Goal: Check status: Check status

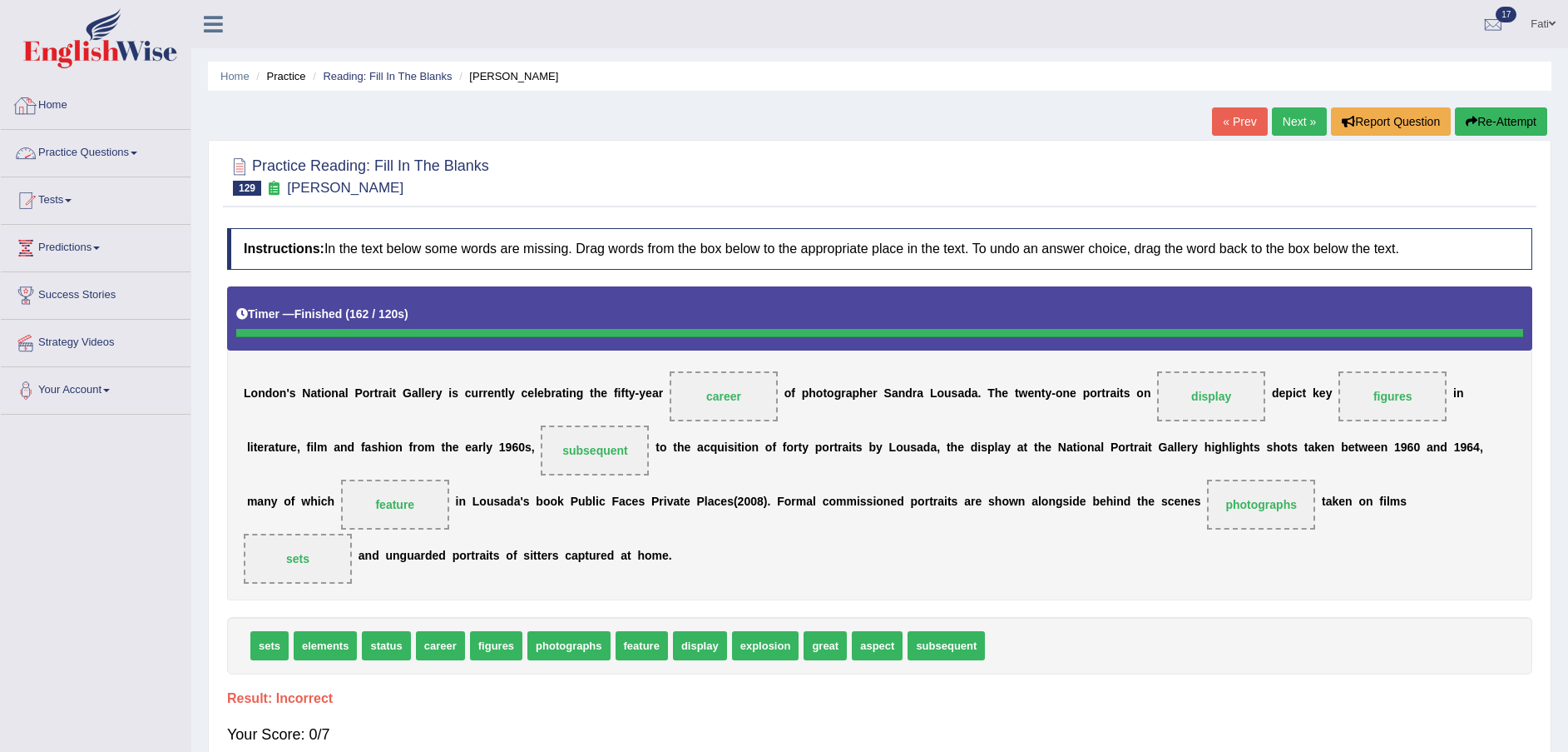
click at [45, 153] on link "Practice Questions" at bounding box center [96, 150] width 190 height 42
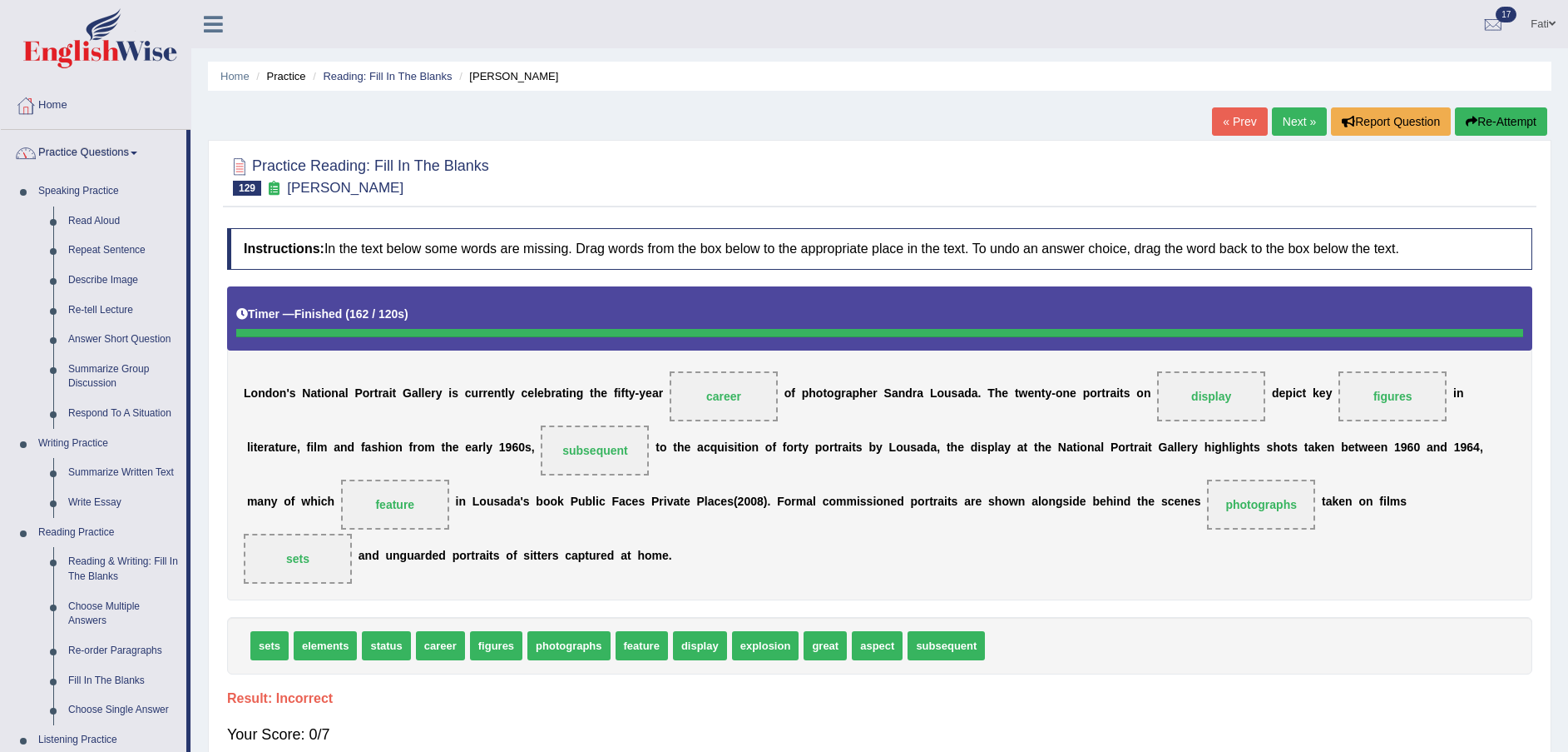
click at [87, 160] on link "Practice Questions" at bounding box center [94, 150] width 186 height 42
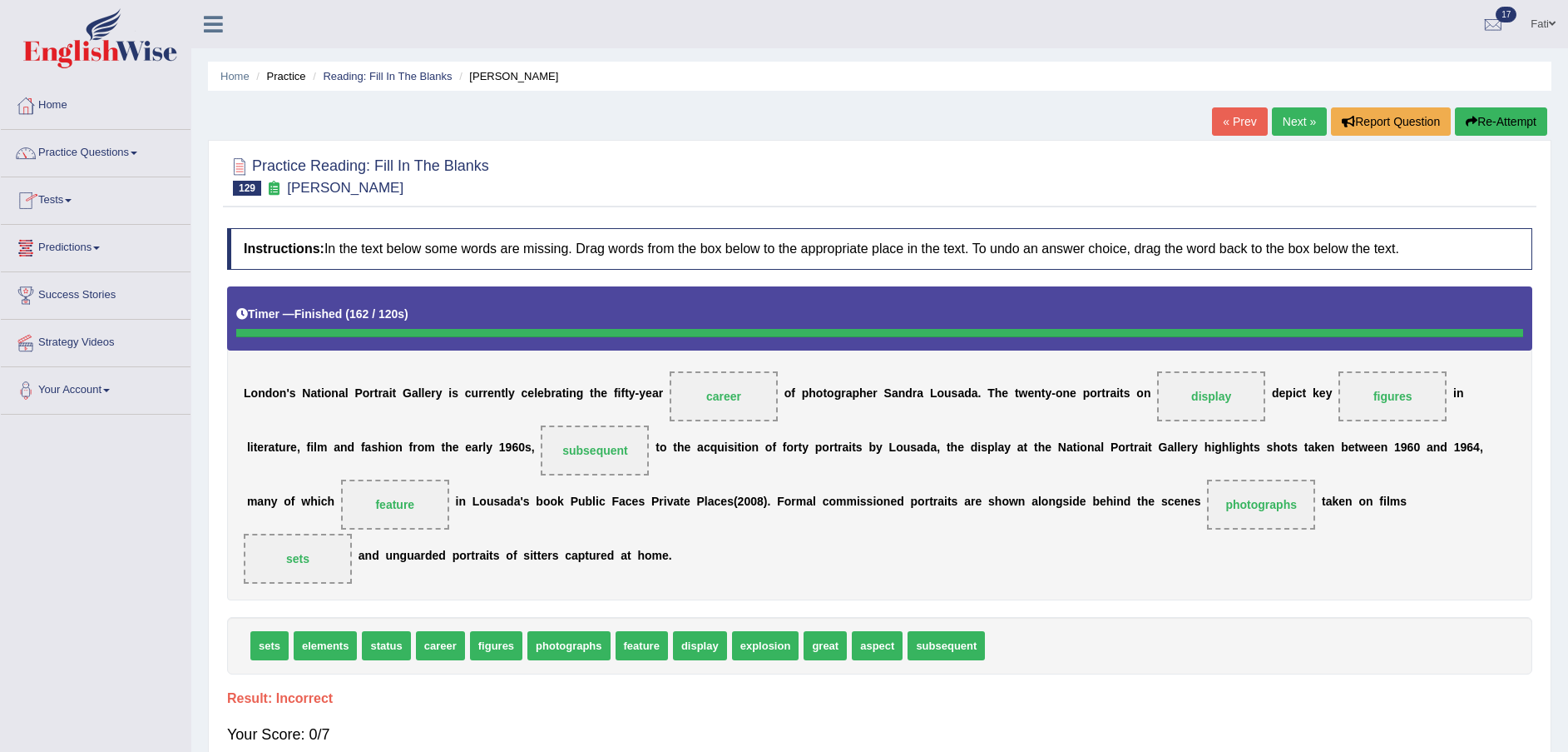
click at [69, 196] on link "Tests" at bounding box center [96, 197] width 190 height 42
click at [71, 292] on link "History" at bounding box center [108, 297] width 156 height 30
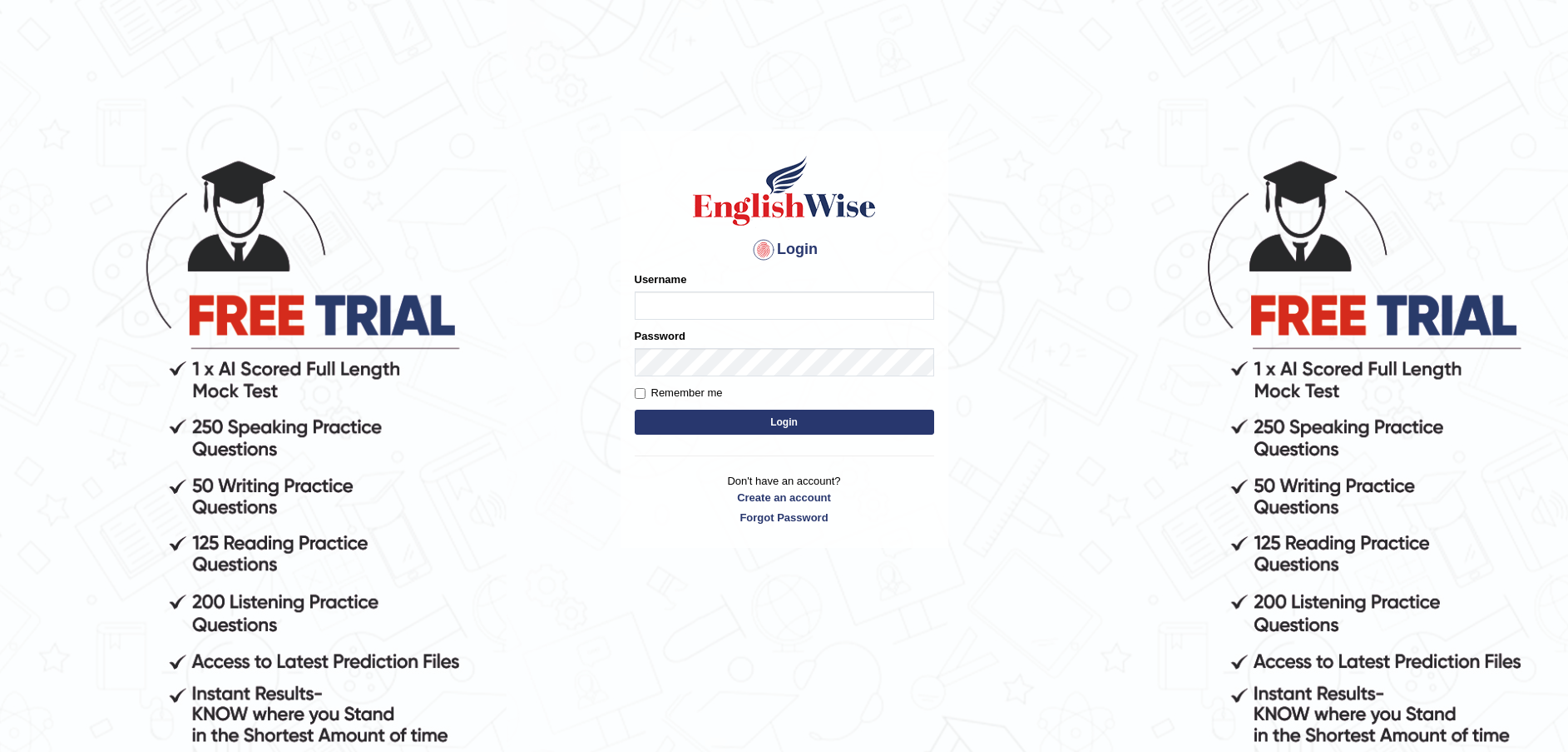
type input "Fatimah"
click at [770, 421] on button "Login" at bounding box center [784, 422] width 300 height 25
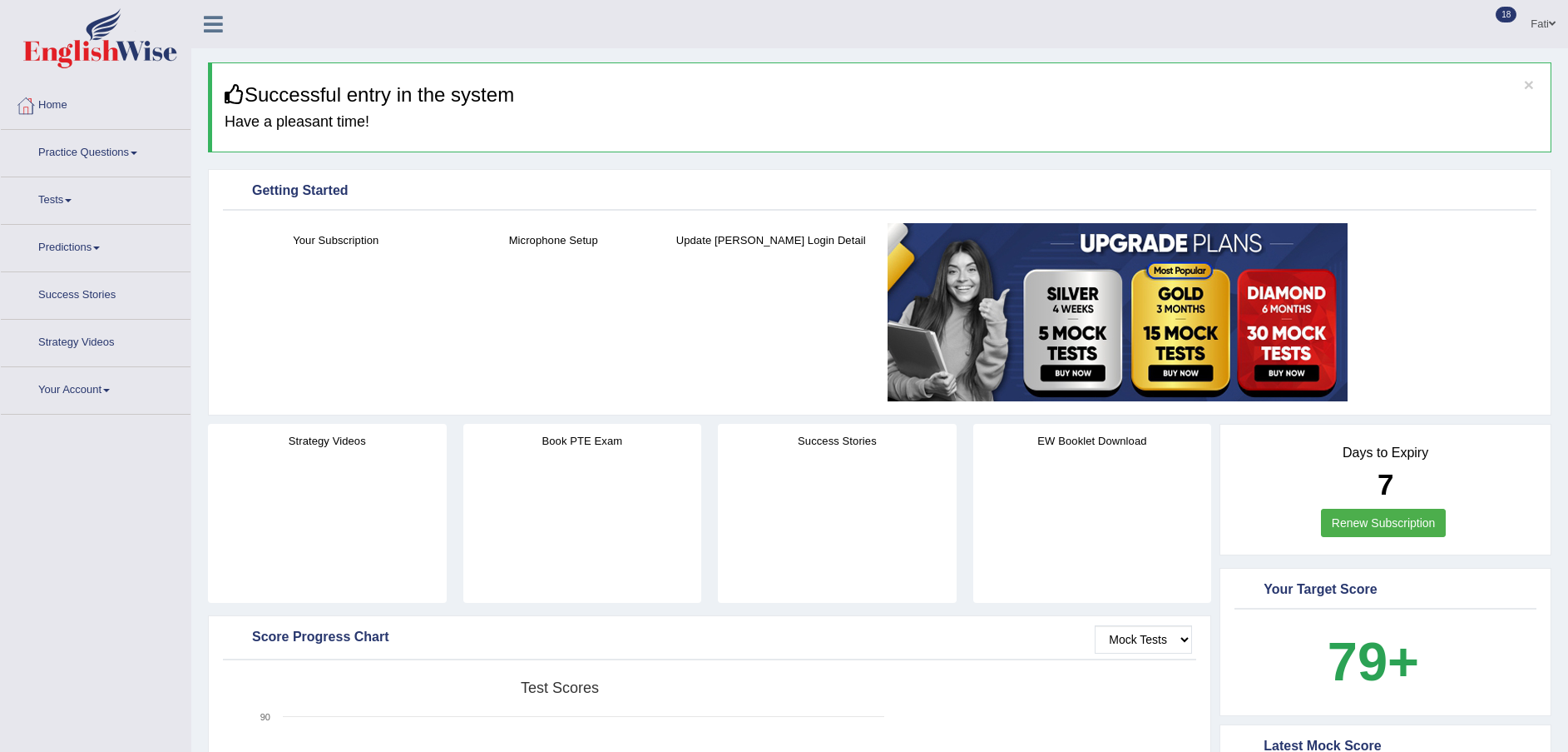
click at [56, 201] on link "Tests" at bounding box center [96, 197] width 190 height 42
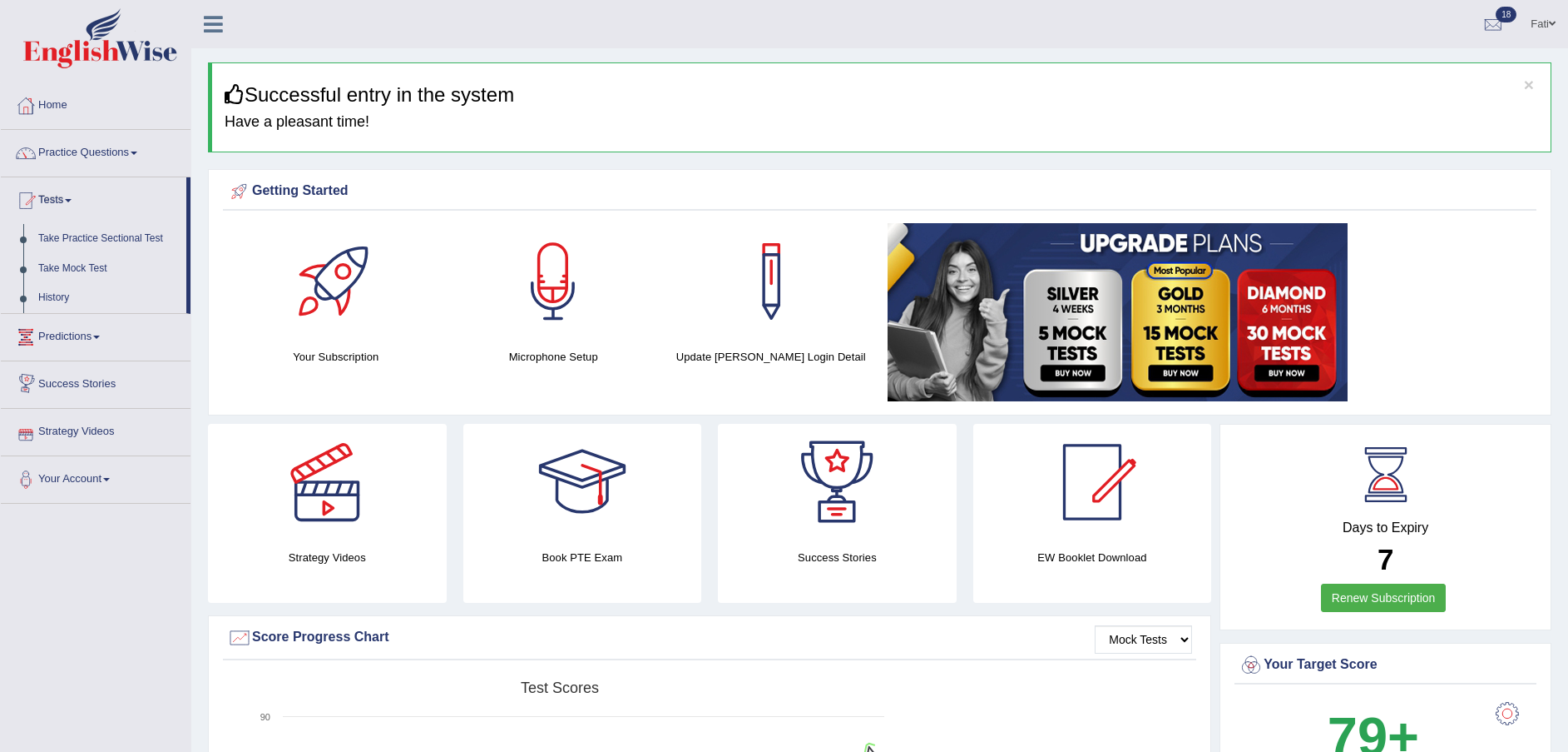
click at [63, 302] on link "History" at bounding box center [108, 297] width 156 height 30
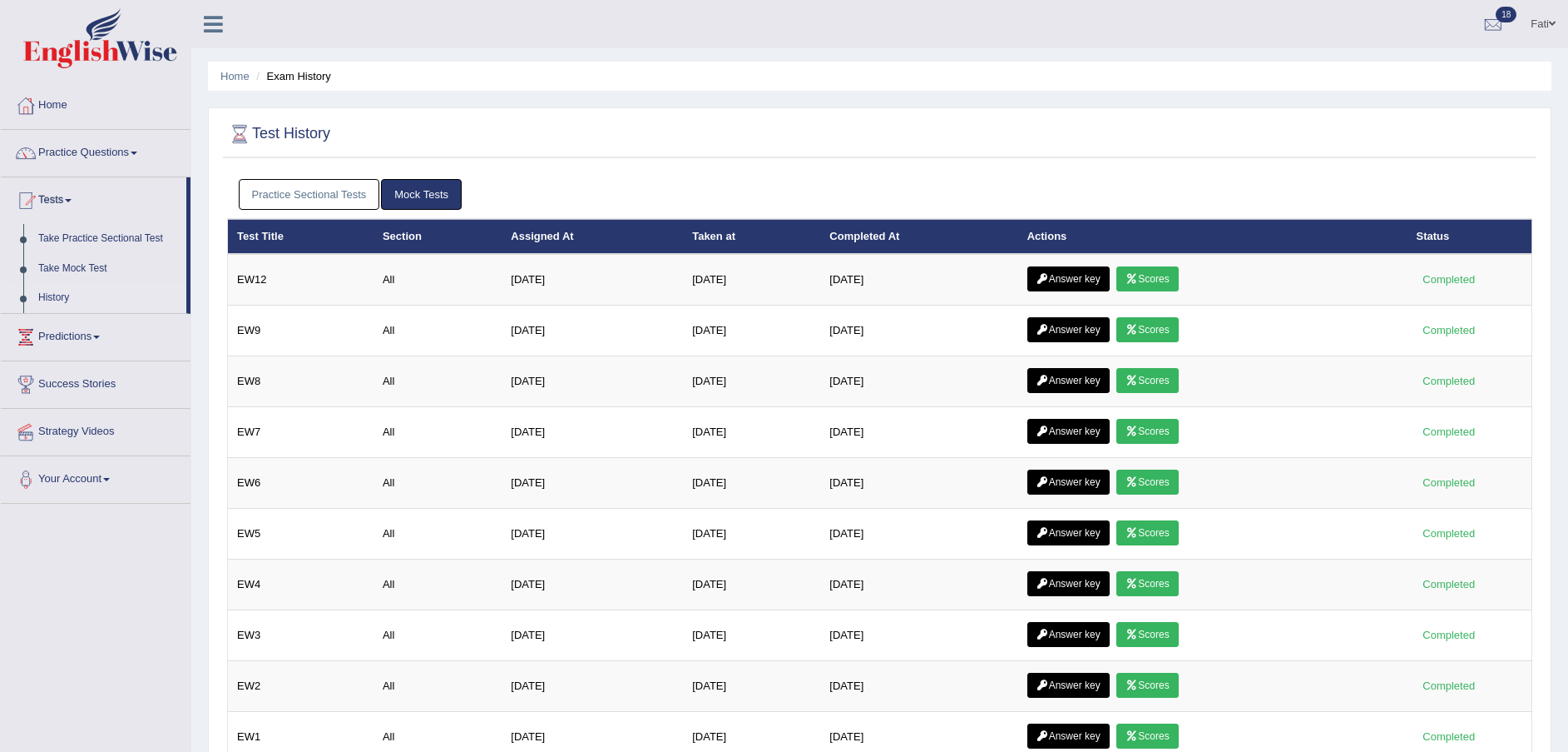
click at [347, 188] on link "Practice Sectional Tests" at bounding box center [310, 195] width 141 height 31
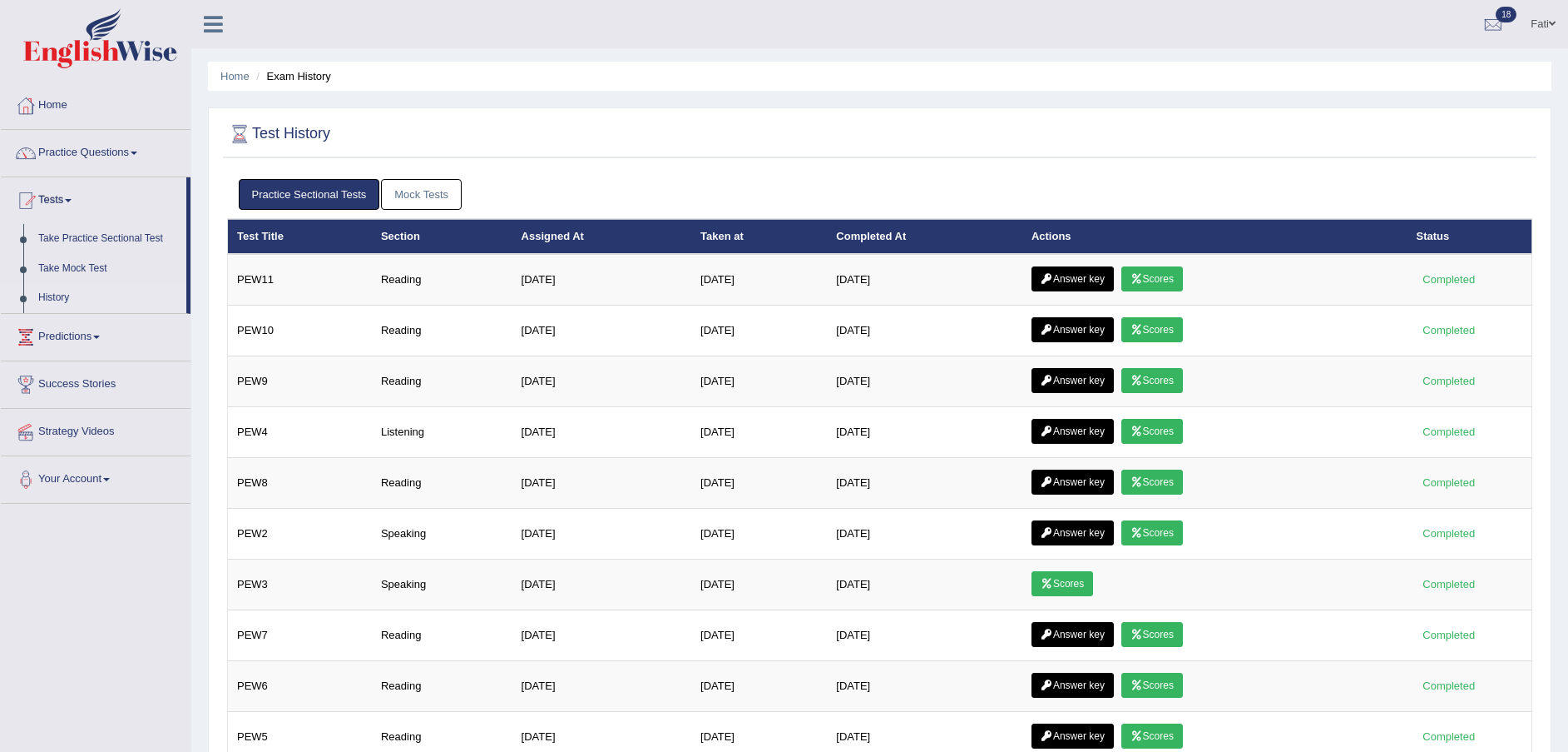
click at [1139, 280] on icon at bounding box center [1137, 279] width 13 height 10
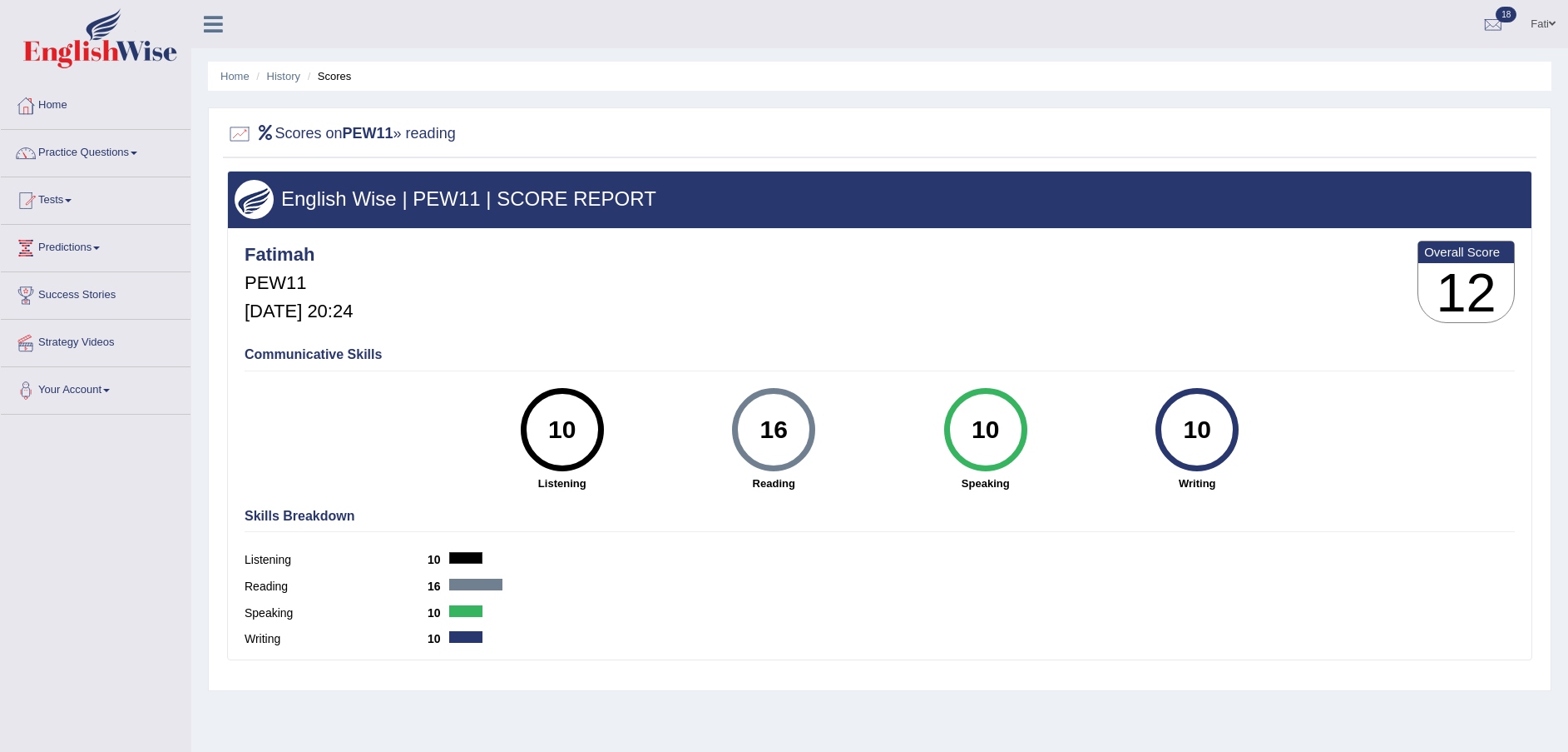
click at [278, 79] on link "History" at bounding box center [283, 75] width 33 height 13
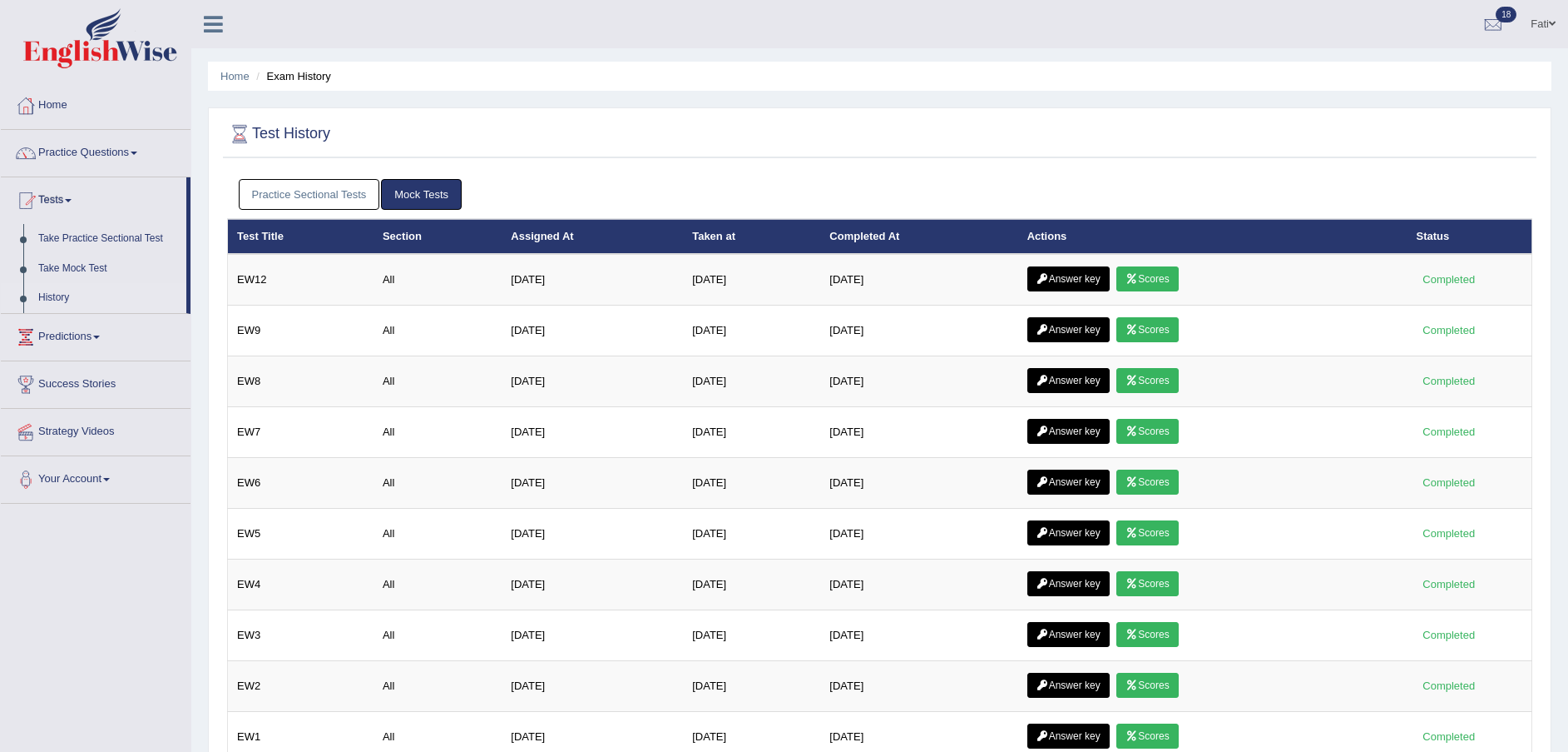
click at [330, 191] on link "Practice Sectional Tests" at bounding box center [310, 195] width 141 height 31
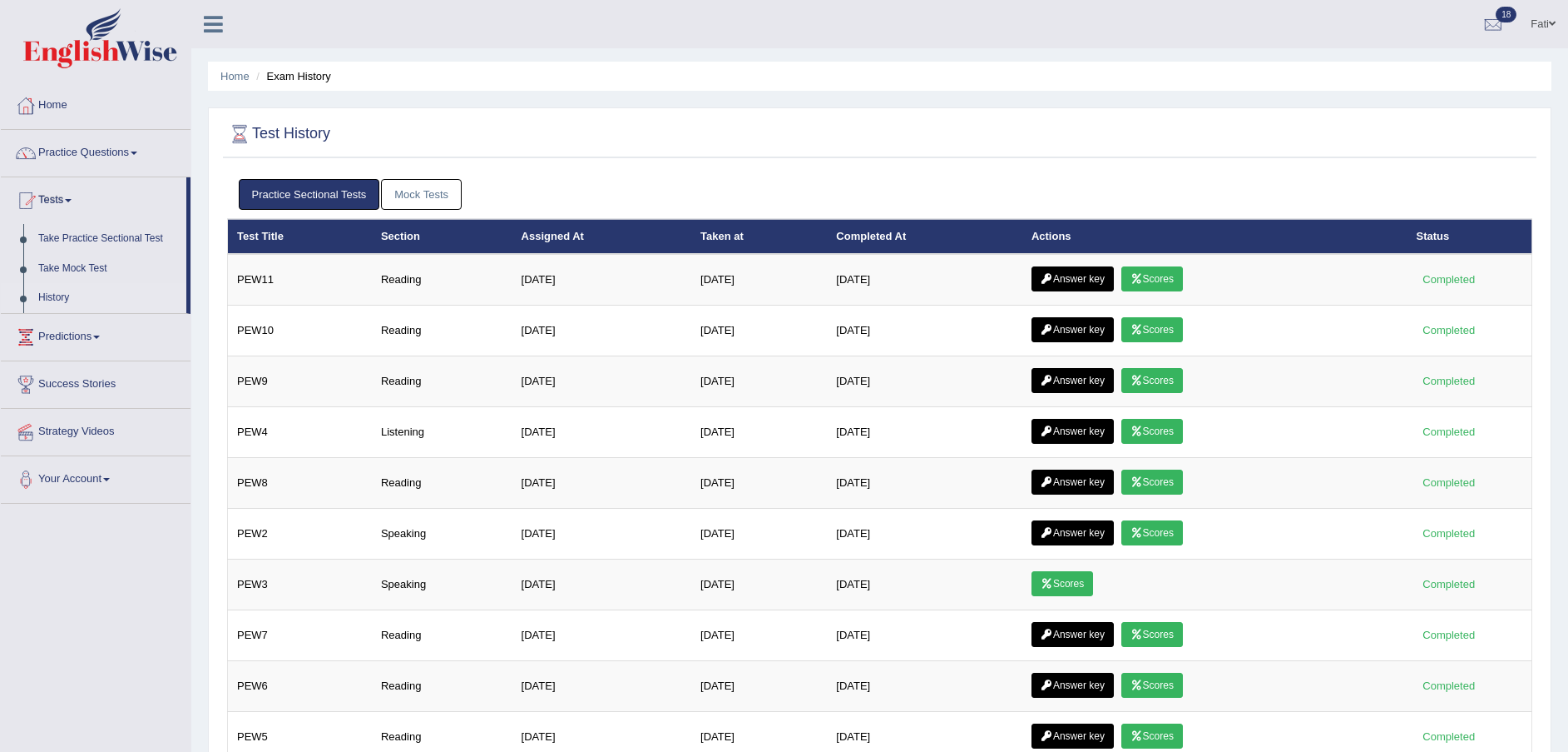
click at [1084, 279] on link "Answer key" at bounding box center [1072, 279] width 82 height 25
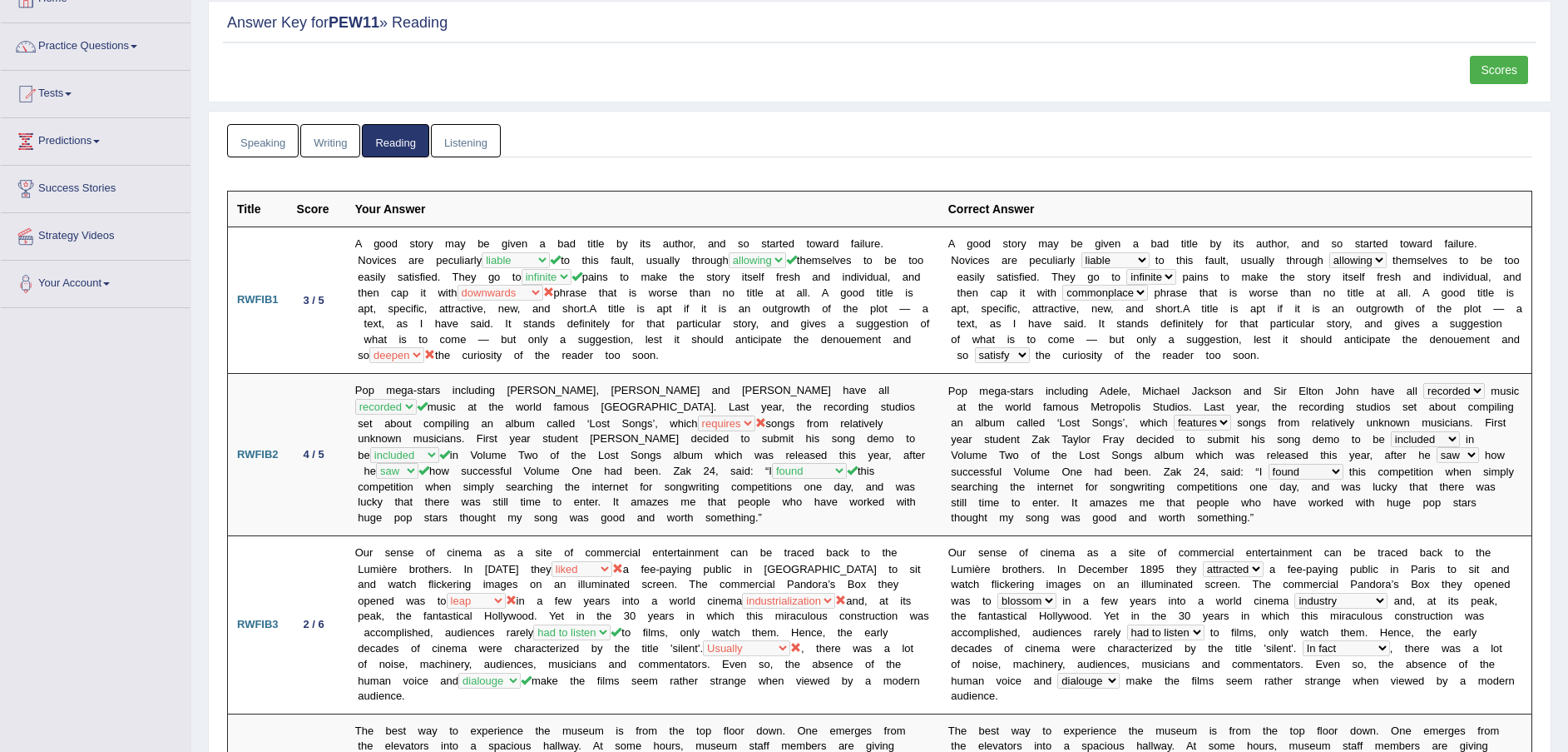
scroll to position [98, 0]
